Goal: Information Seeking & Learning: Find specific fact

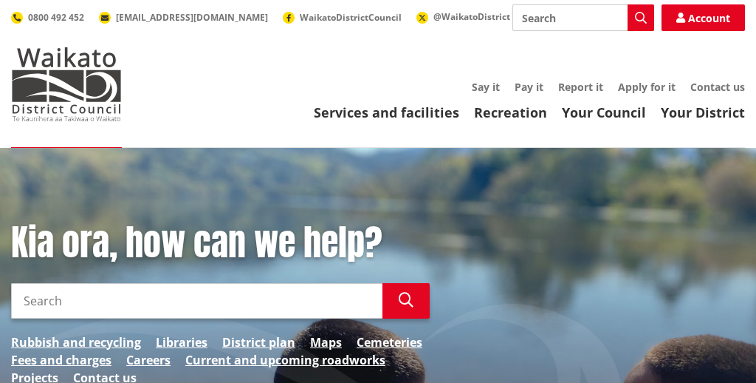
click at [79, 304] on input "Search" at bounding box center [197, 300] width 372 height 35
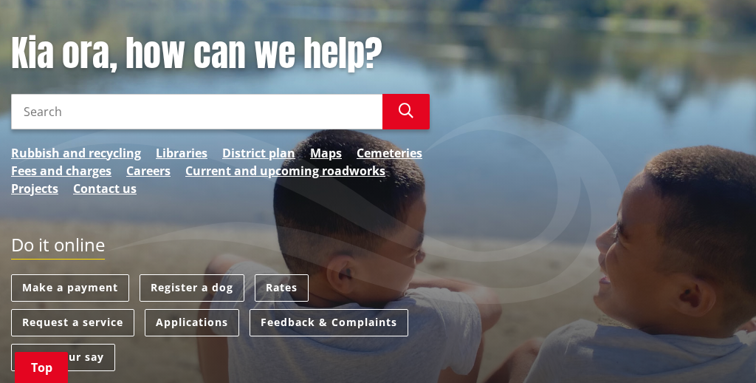
scroll to position [185, 0]
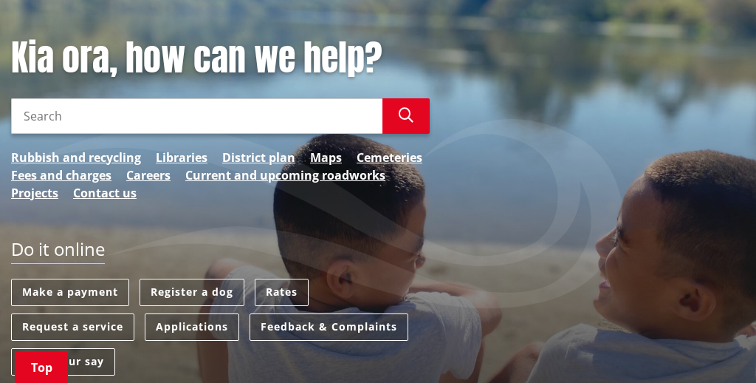
click at [96, 119] on input "Search" at bounding box center [197, 115] width 372 height 35
type input "f"
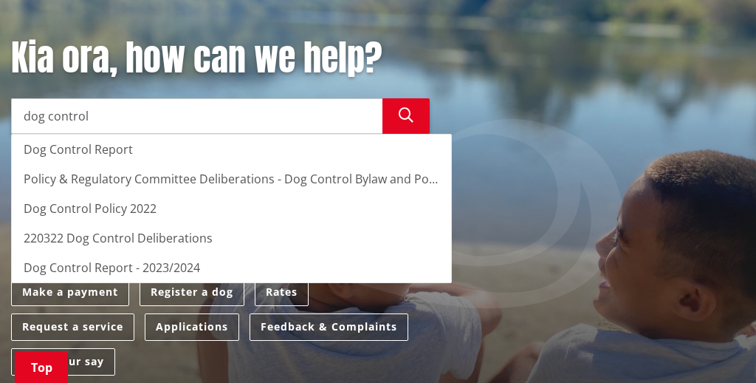
type input "dog control"
